Goal: Task Accomplishment & Management: Manage account settings

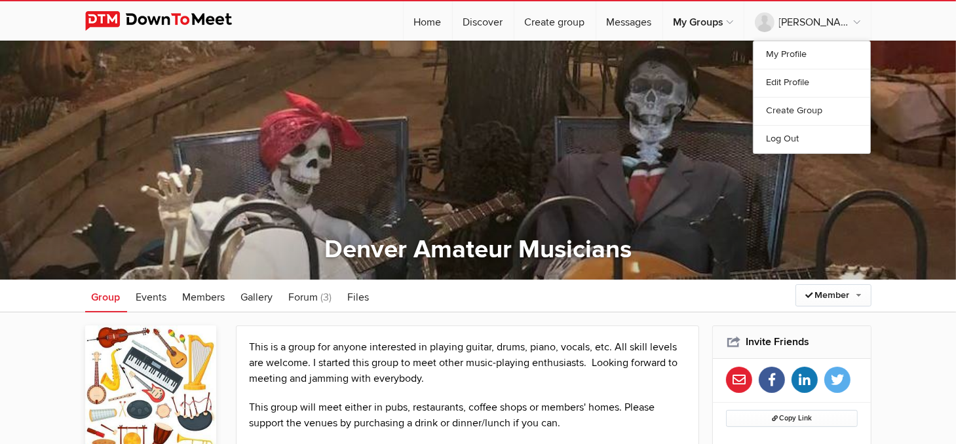
click at [794, 136] on link "Log Out" at bounding box center [812, 139] width 117 height 28
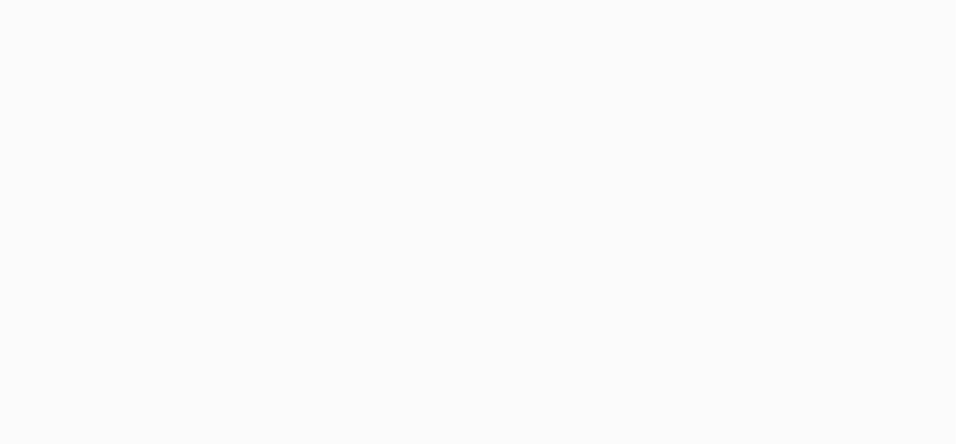
click at [106, 298] on body at bounding box center [478, 222] width 956 height 444
click at [58, 272] on body at bounding box center [478, 222] width 956 height 444
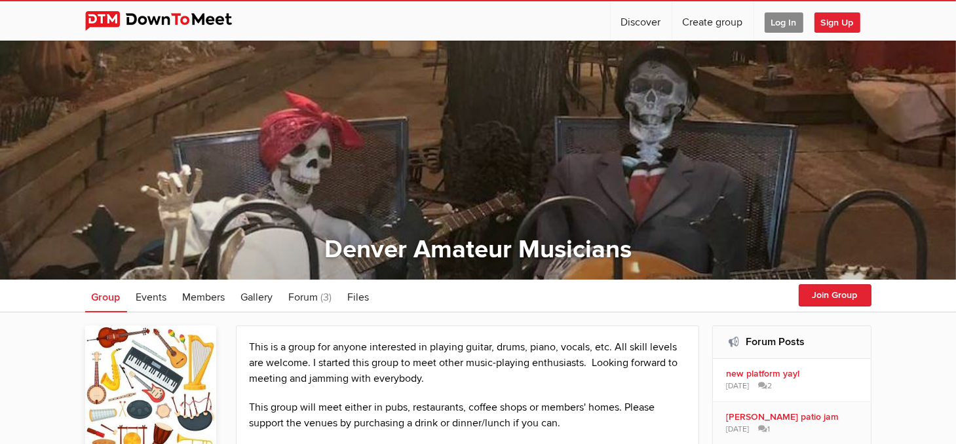
click at [103, 19] on img at bounding box center [168, 21] width 167 height 20
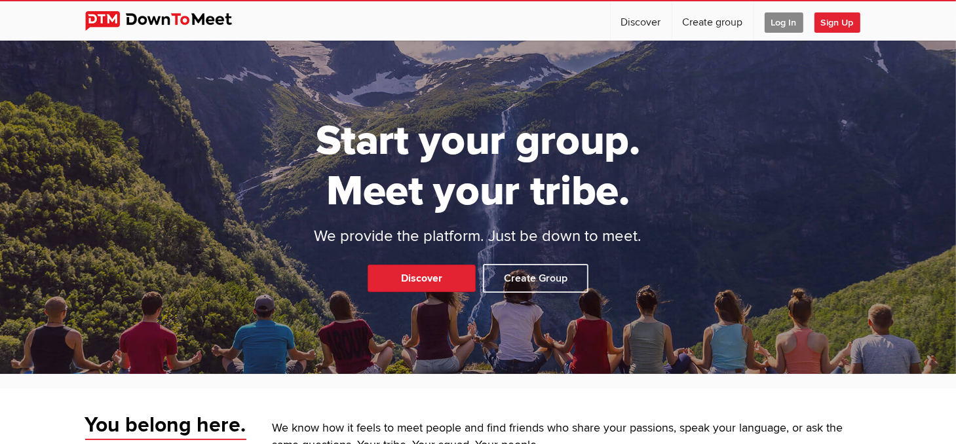
click at [104, 18] on img at bounding box center [168, 21] width 167 height 20
click at [96, 14] on img at bounding box center [168, 21] width 167 height 20
click at [151, 292] on p "Discover Create Group" at bounding box center [478, 281] width 956 height 35
drag, startPoint x: 908, startPoint y: 3, endPoint x: 739, endPoint y: 313, distance: 352.9
click at [739, 313] on div "Start your group. Meet your tribe. We provide the platform. Just be down to mee…" at bounding box center [478, 208] width 956 height 334
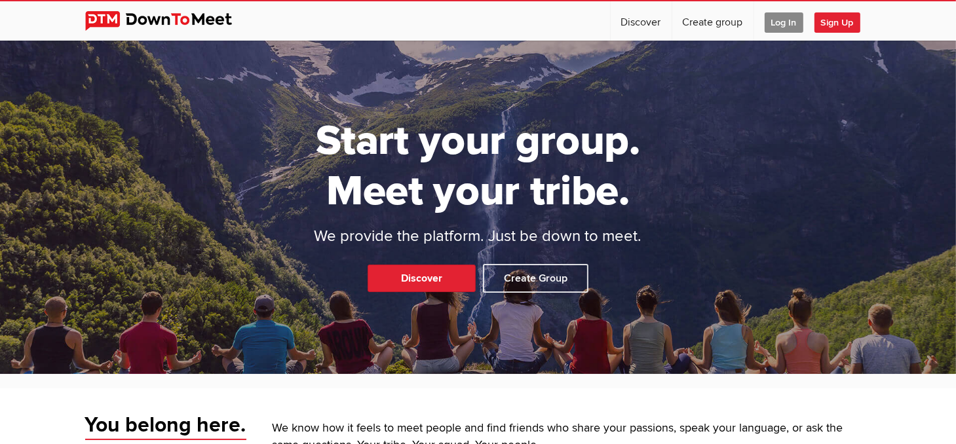
click at [779, 19] on span "Log In" at bounding box center [784, 22] width 39 height 20
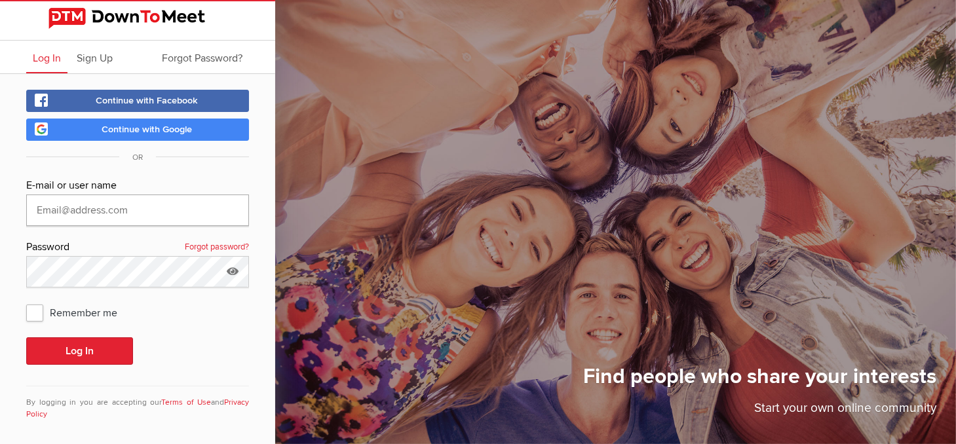
type input "[PERSON_NAME][EMAIL_ADDRESS][PERSON_NAME][DOMAIN_NAME]"
click at [92, 344] on button "Log In" at bounding box center [79, 352] width 107 height 28
